Goal: Communication & Community: Answer question/provide support

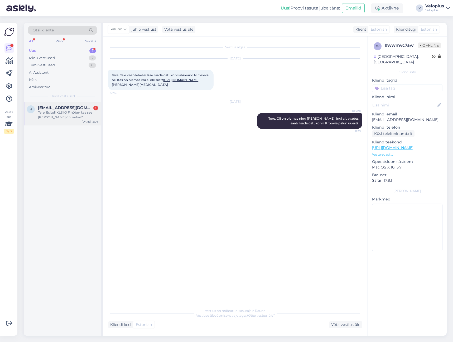
click at [70, 114] on div "Tere. Esituli KLS IO F hõbe- kas see [PERSON_NAME] on laetav?" at bounding box center [68, 114] width 60 height 9
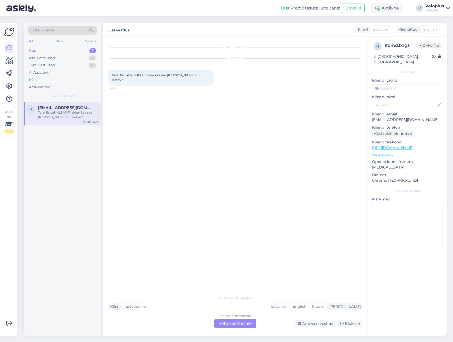
click at [404, 145] on link "[URL][DOMAIN_NAME]" at bounding box center [392, 147] width 41 height 5
click at [239, 328] on div "Vestlus algas [DATE] Tere. Esituli KLS IO F hõbe- kas see [PERSON_NAME] on laet…" at bounding box center [235, 185] width 265 height 299
click at [236, 320] on div "Estonian to Estonian Võta vestlus üle" at bounding box center [235, 322] width 42 height 9
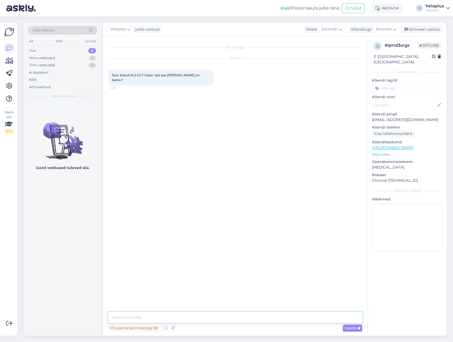
click at [214, 315] on textarea at bounding box center [235, 316] width 254 height 11
type textarea "Tere"
type textarea "Ei, see on patareiga"
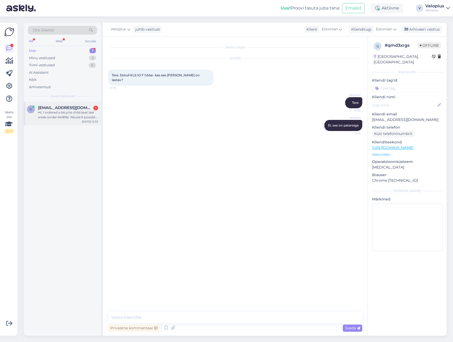
click at [88, 114] on div "Hi, I ordered a bicycle child seat last week (order 641616). Would it possible …" at bounding box center [68, 114] width 60 height 9
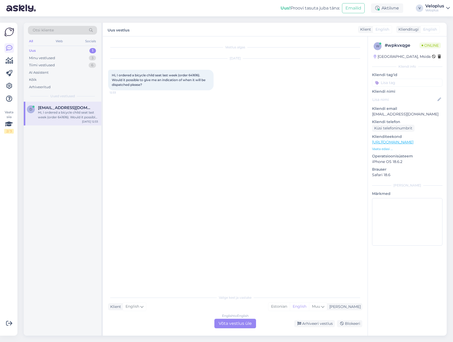
click at [194, 75] on span "Hi, I ordered a bicycle child seat last week (order 641616). Would it possible …" at bounding box center [159, 79] width 94 height 13
copy span "641616"
click at [234, 324] on div "English to English Võta vestlus üle" at bounding box center [235, 322] width 42 height 9
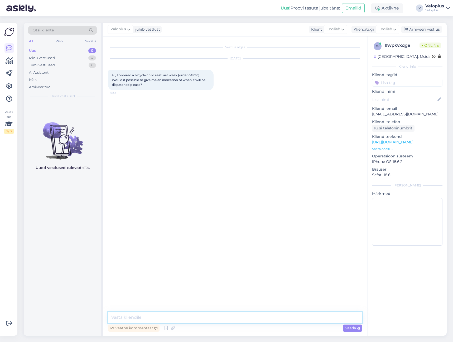
click at [219, 315] on textarea at bounding box center [235, 316] width 254 height 11
type textarea "Hi. Yes, one moment"
paste textarea "CE215123559EE"
type textarea "Your package number is - CE215123559EE"
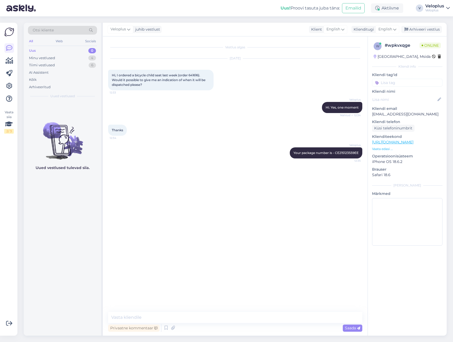
click at [172, 323] on div "Privaatne kommentaar Saada" at bounding box center [235, 328] width 254 height 10
click at [174, 318] on textarea at bounding box center [235, 316] width 254 height 11
paste textarea "[URL][DOMAIN_NAME]"
type textarea "You can track it from here - [URL][DOMAIN_NAME]"
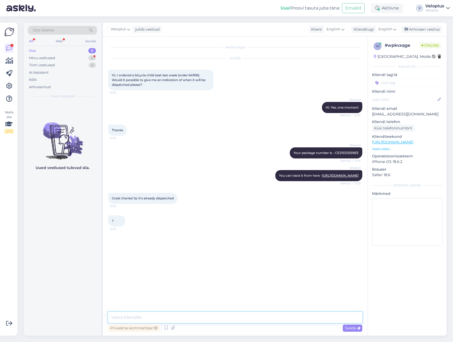
click at [177, 313] on textarea at bounding box center [235, 316] width 254 height 11
type textarea "Yes"
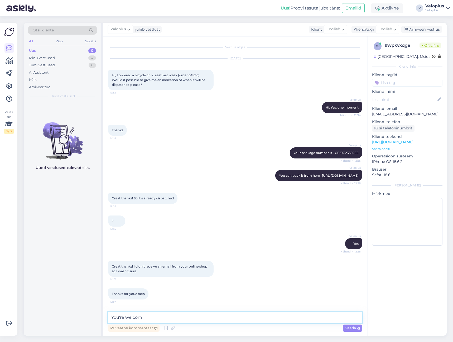
type textarea "You're welcome"
